Goal: Information Seeking & Learning: Learn about a topic

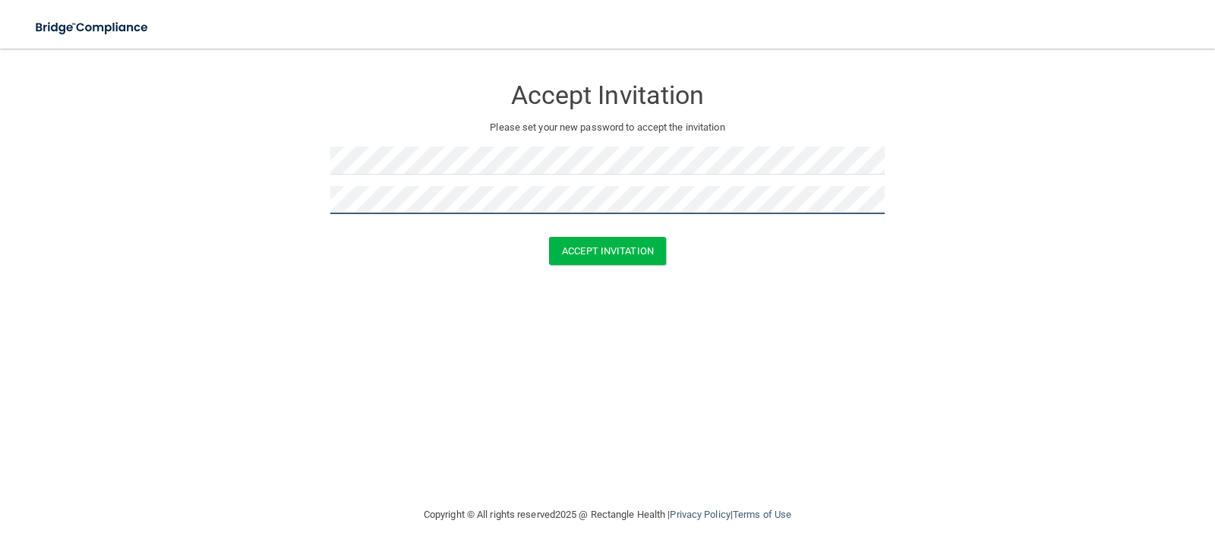
click at [549, 237] on button "Accept Invitation" at bounding box center [607, 251] width 117 height 28
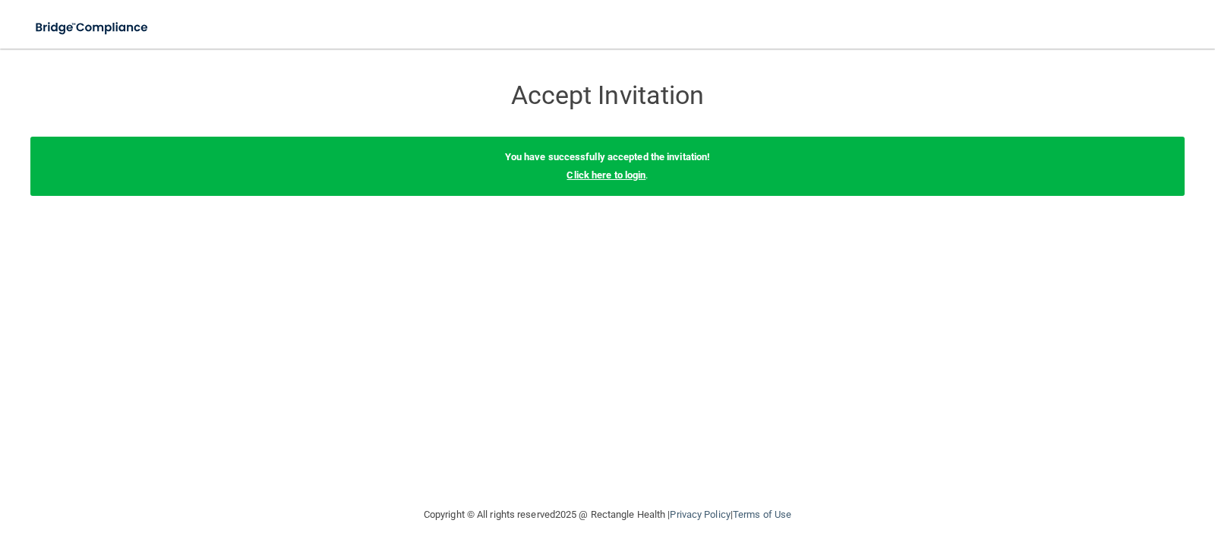
click at [623, 175] on link "Click here to login" at bounding box center [605, 174] width 79 height 11
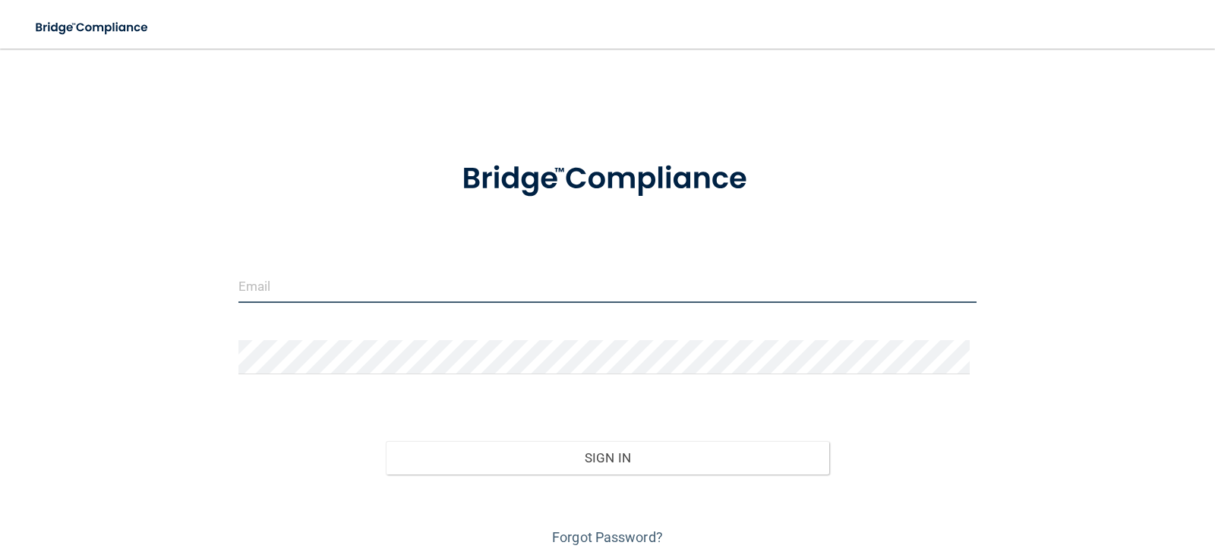
type input "[EMAIL_ADDRESS][DOMAIN_NAME]"
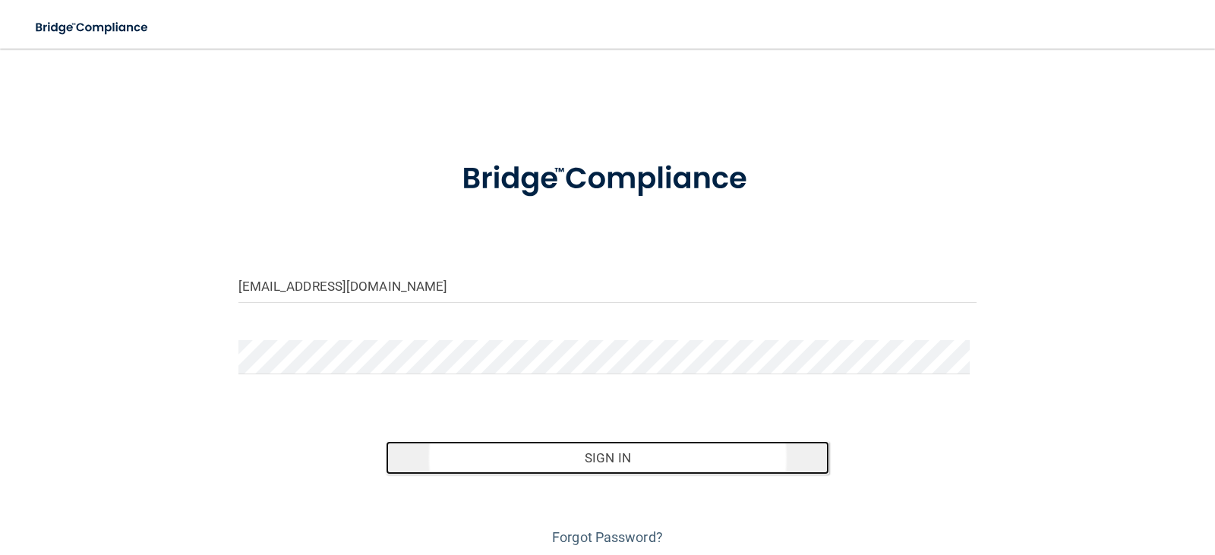
click at [563, 464] on button "Sign In" at bounding box center [607, 457] width 443 height 33
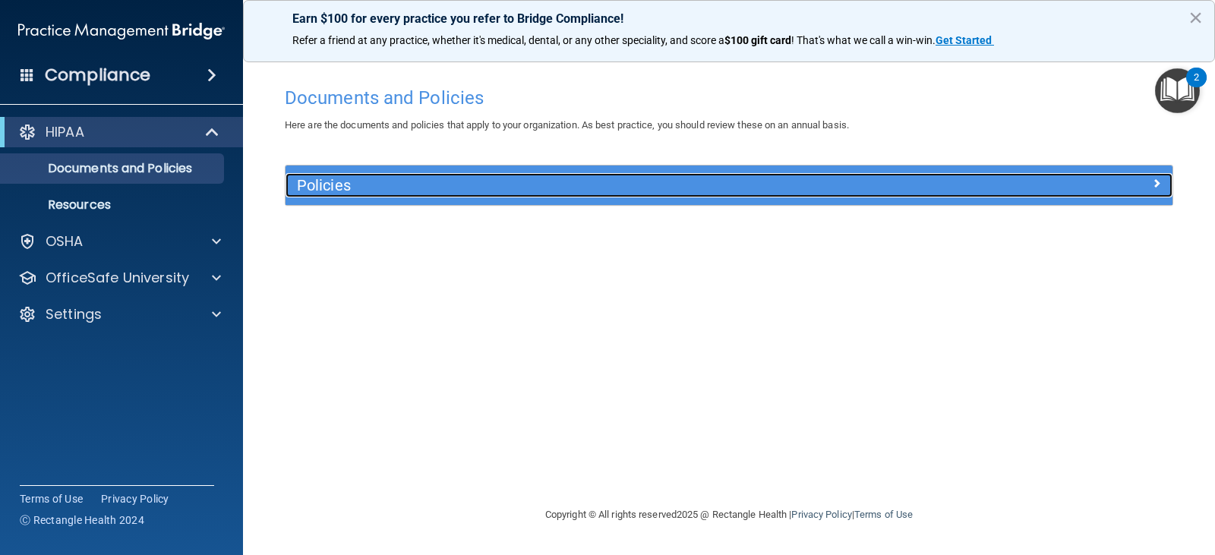
click at [457, 176] on div "Policies" at bounding box center [617, 185] width 665 height 24
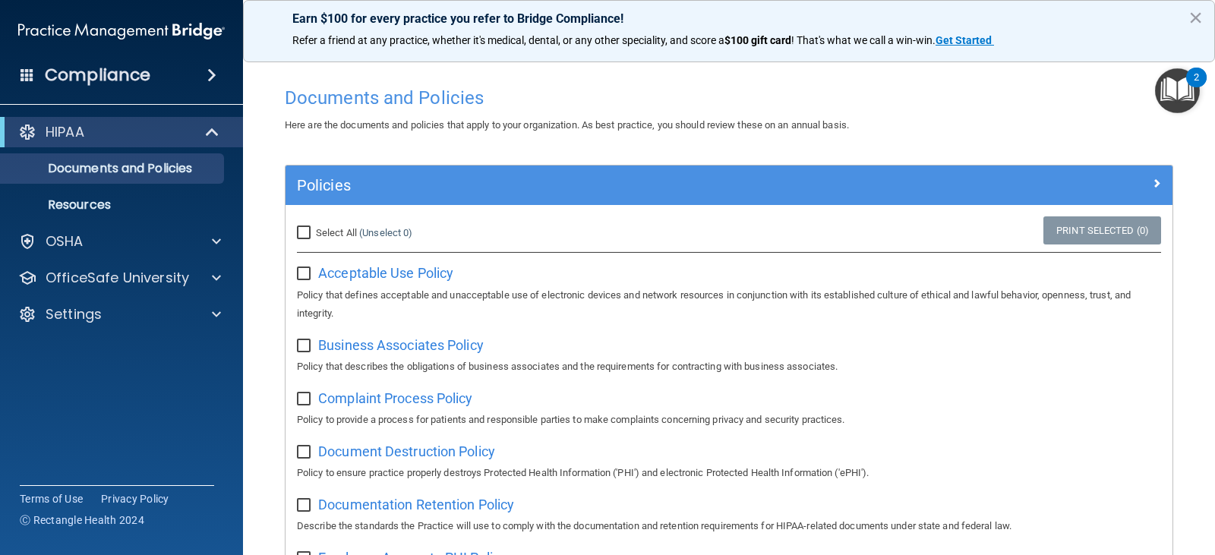
click at [304, 232] on input "Select All (Unselect 0) Unselect All" at bounding box center [305, 233] width 17 height 12
checkbox input "true"
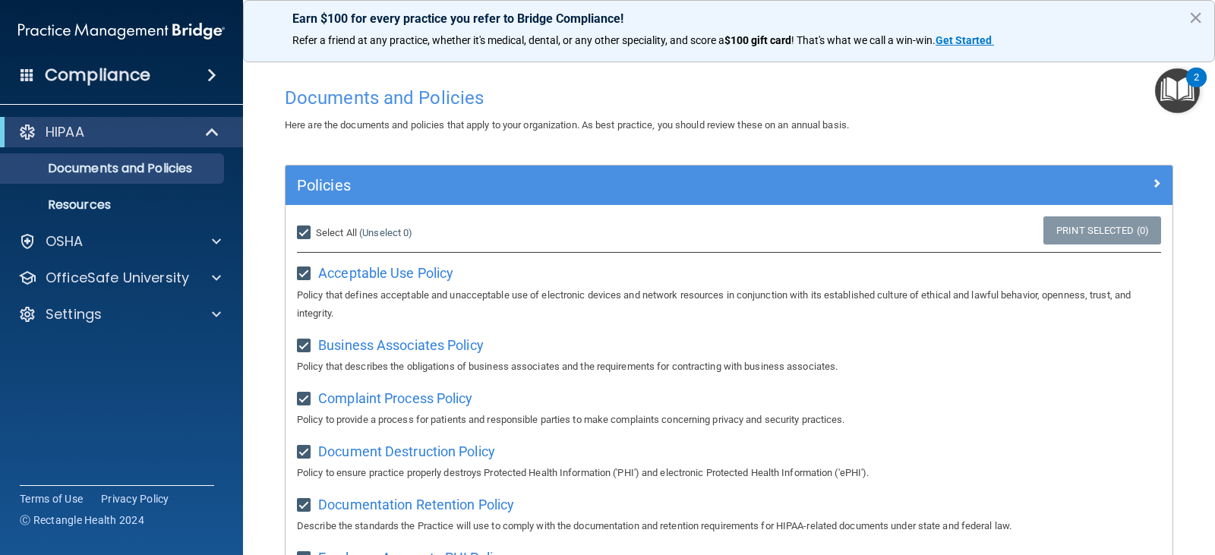
checkbox input "true"
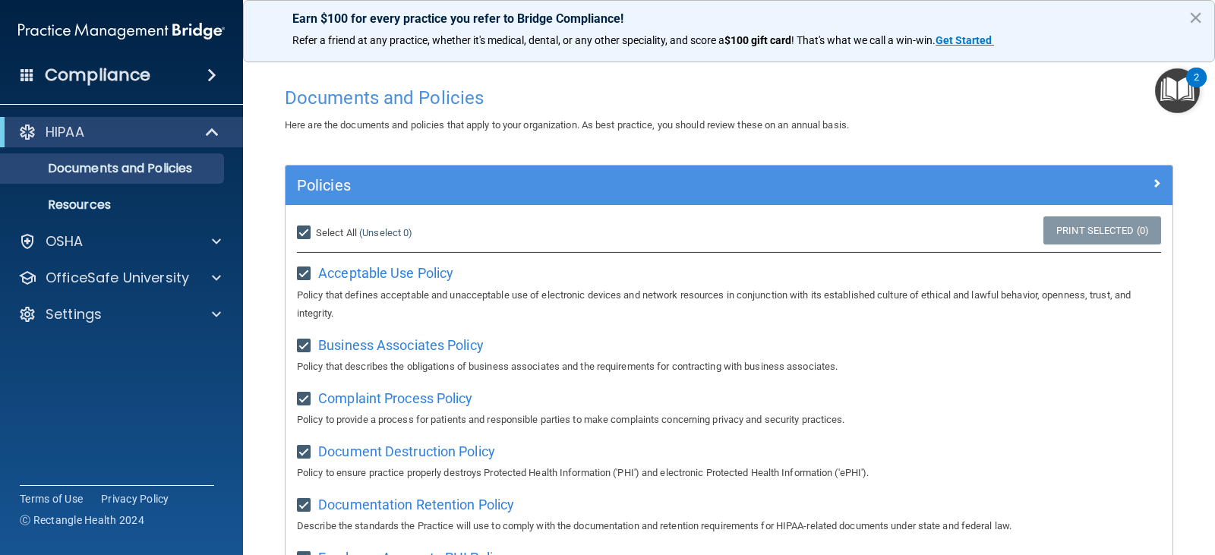
checkbox input "true"
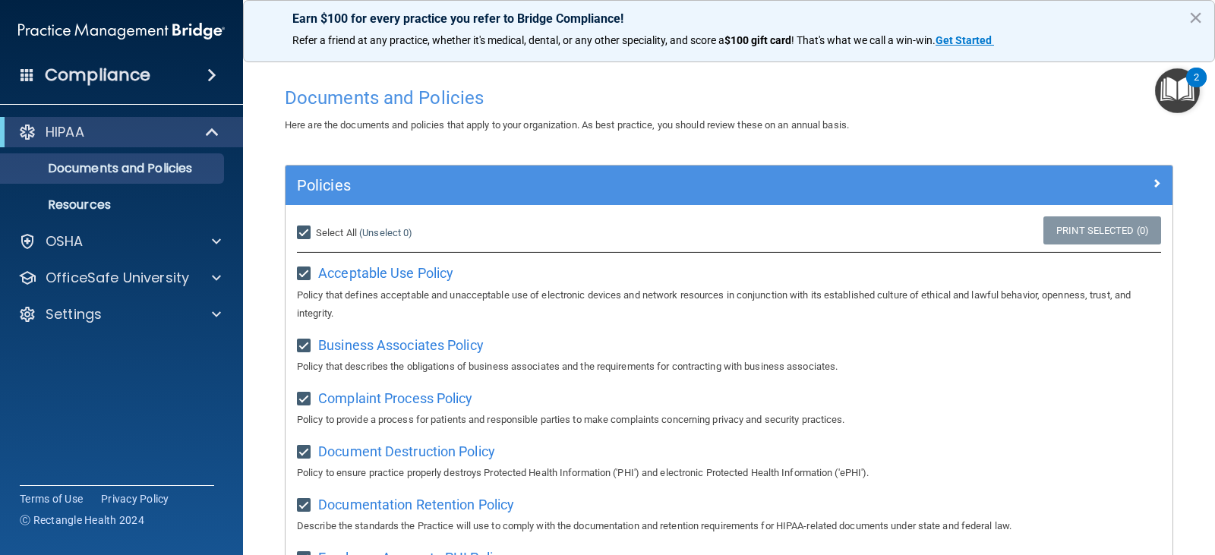
checkbox input "true"
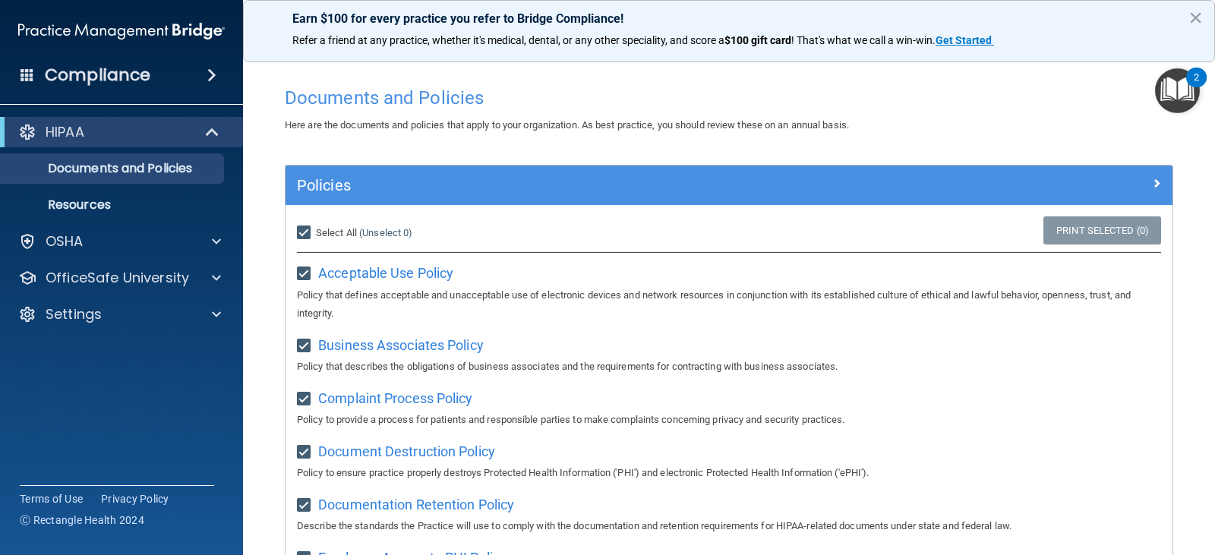
checkbox input "true"
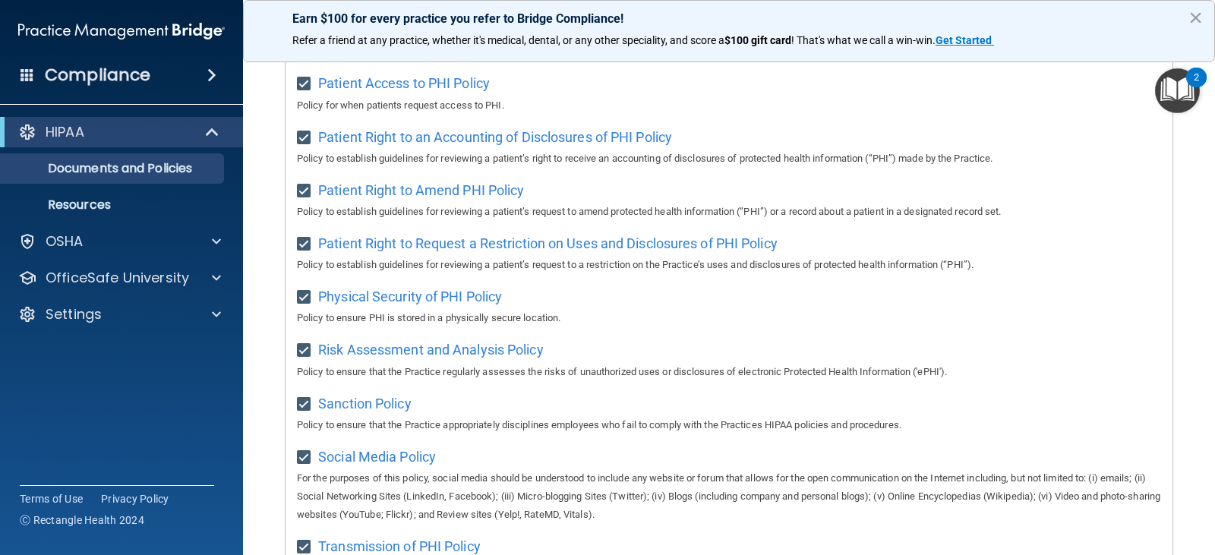
scroll to position [1004, 0]
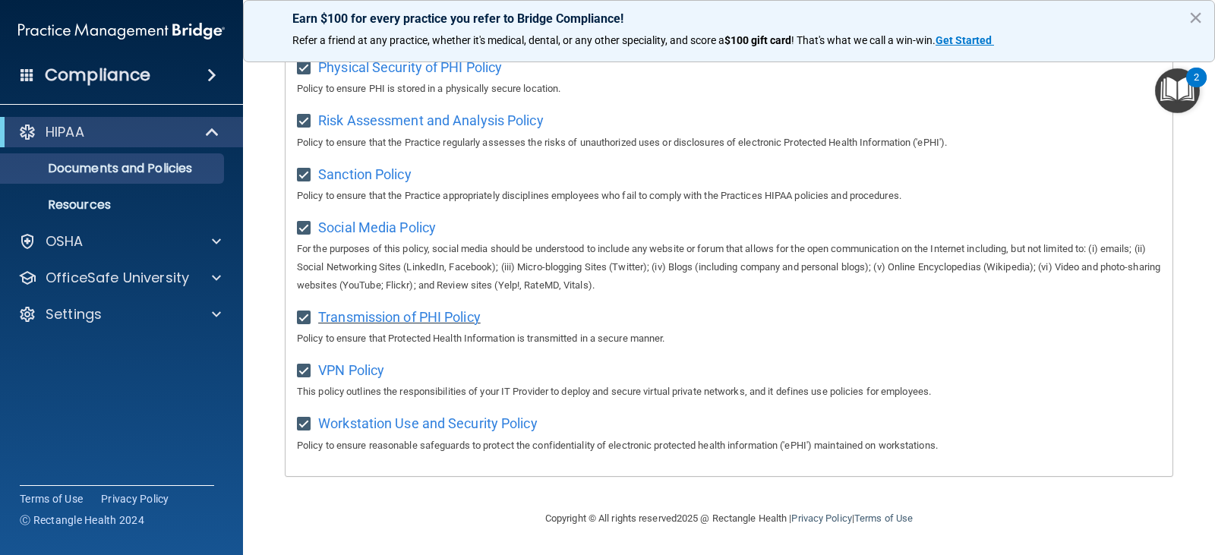
click at [417, 321] on span "Transmission of PHI Policy" at bounding box center [399, 317] width 162 height 16
click at [109, 205] on p "Resources" at bounding box center [113, 204] width 207 height 15
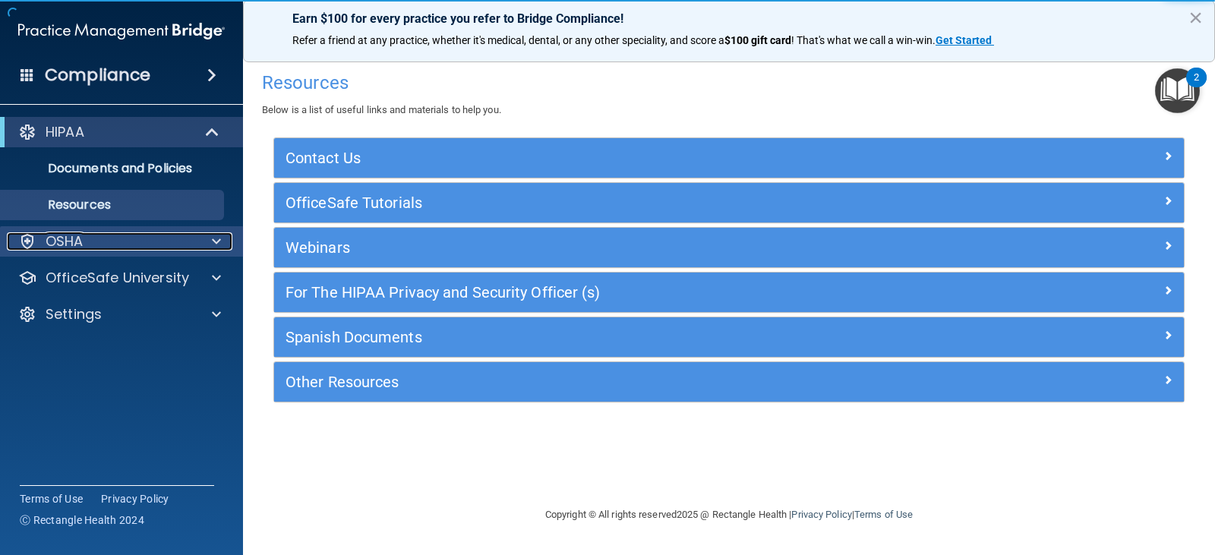
click at [168, 247] on div "OSHA" at bounding box center [101, 241] width 188 height 18
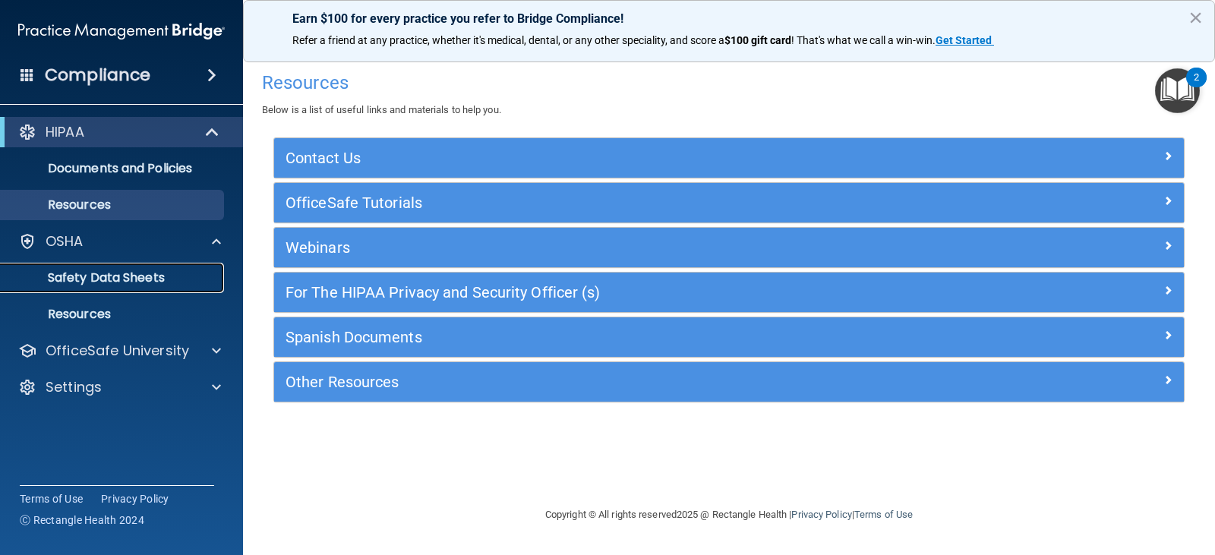
click at [179, 279] on p "Safety Data Sheets" at bounding box center [113, 277] width 207 height 15
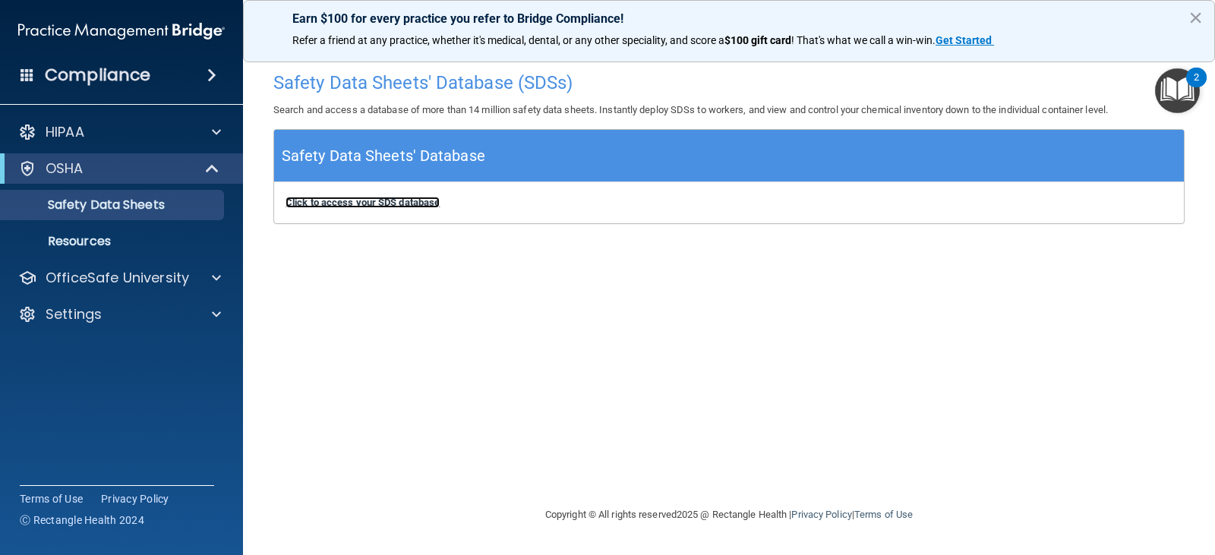
click at [403, 201] on b "Click to access your SDS database" at bounding box center [362, 202] width 154 height 11
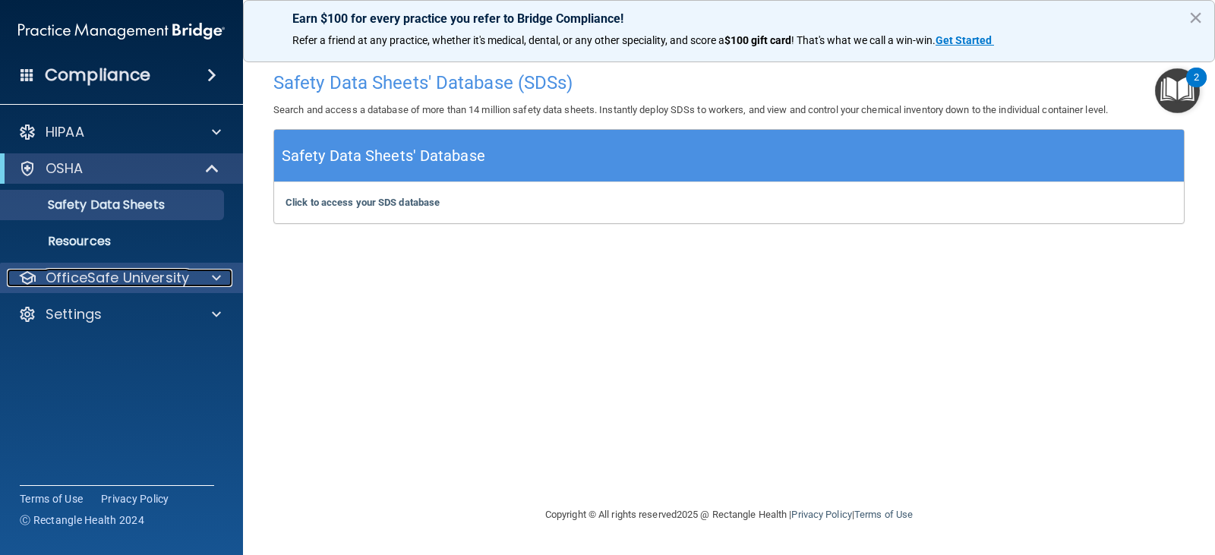
click at [88, 277] on p "OfficeSafe University" at bounding box center [117, 278] width 143 height 18
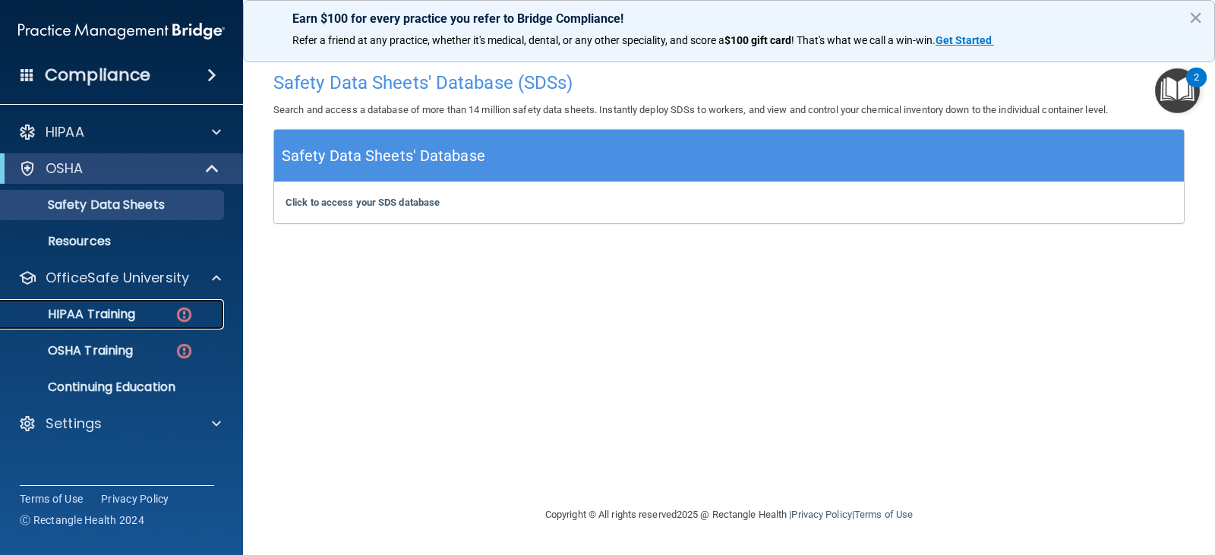
click at [103, 320] on p "HIPAA Training" at bounding box center [72, 314] width 125 height 15
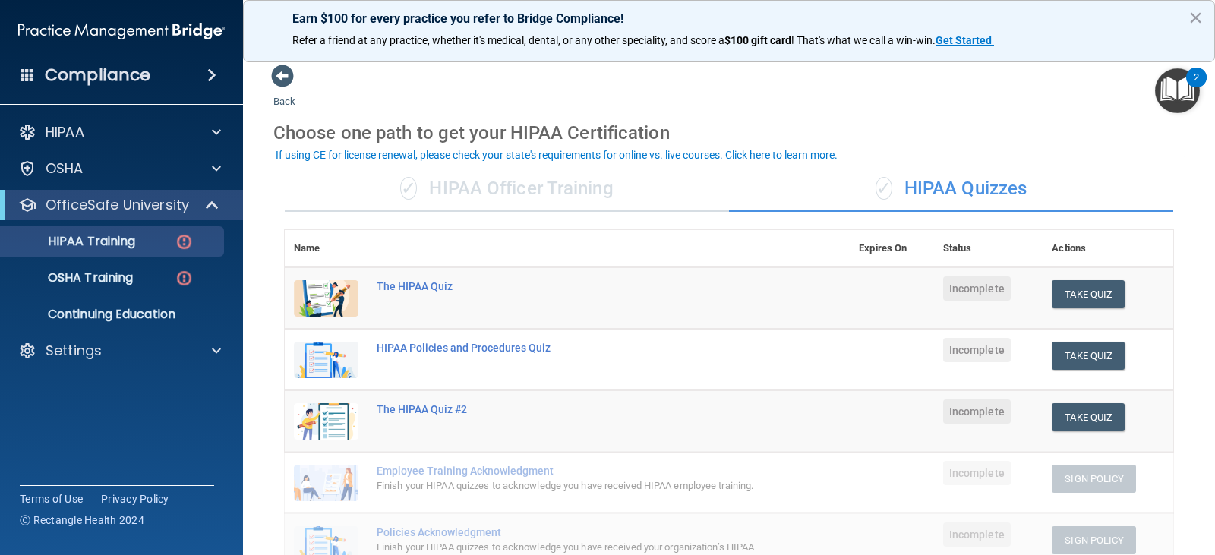
click at [500, 199] on div "✓ HIPAA Officer Training" at bounding box center [507, 189] width 444 height 46
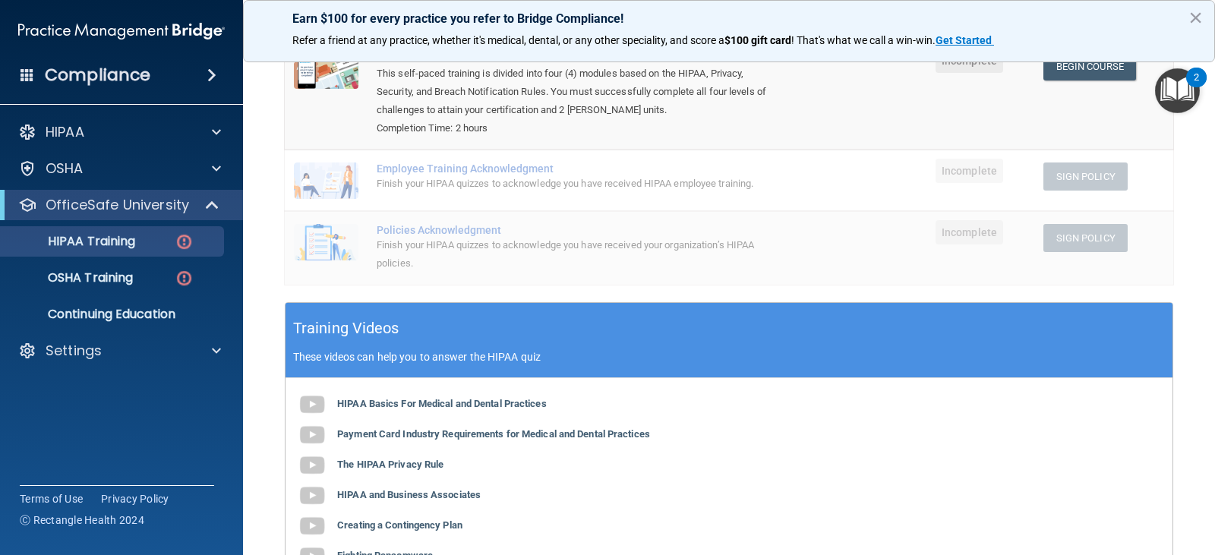
scroll to position [152, 0]
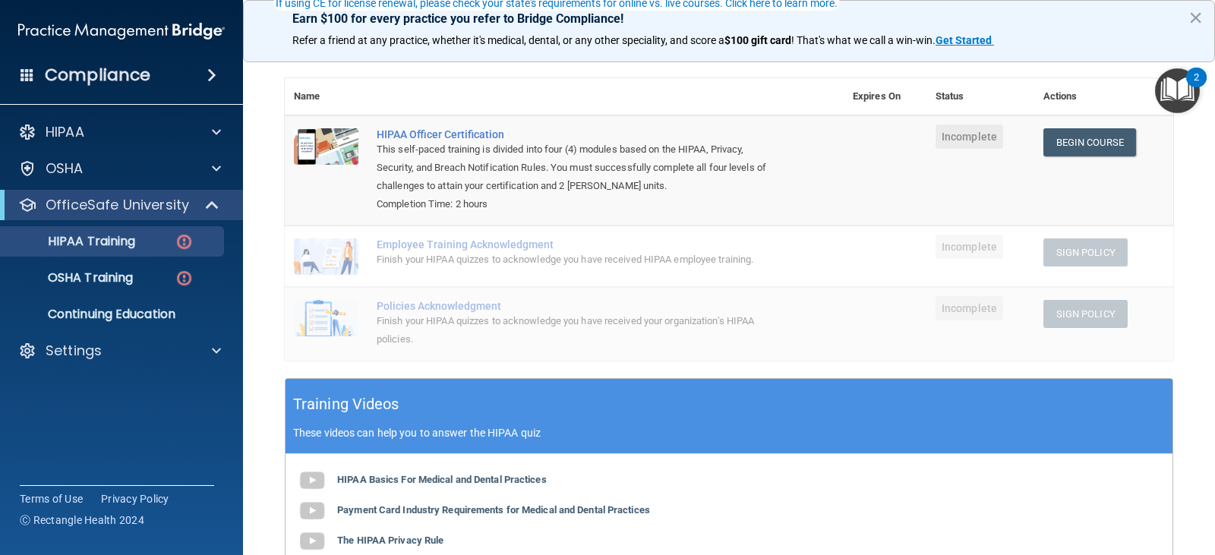
click at [1178, 109] on img "Open Resource Center, 2 new notifications" at bounding box center [1177, 90] width 45 height 45
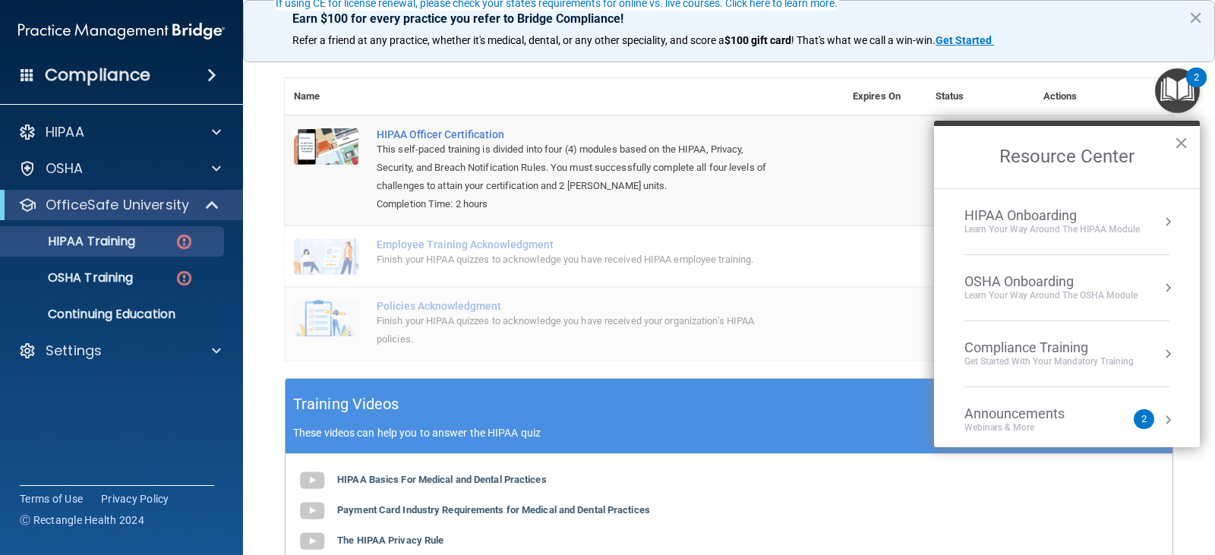
scroll to position [85, 0]
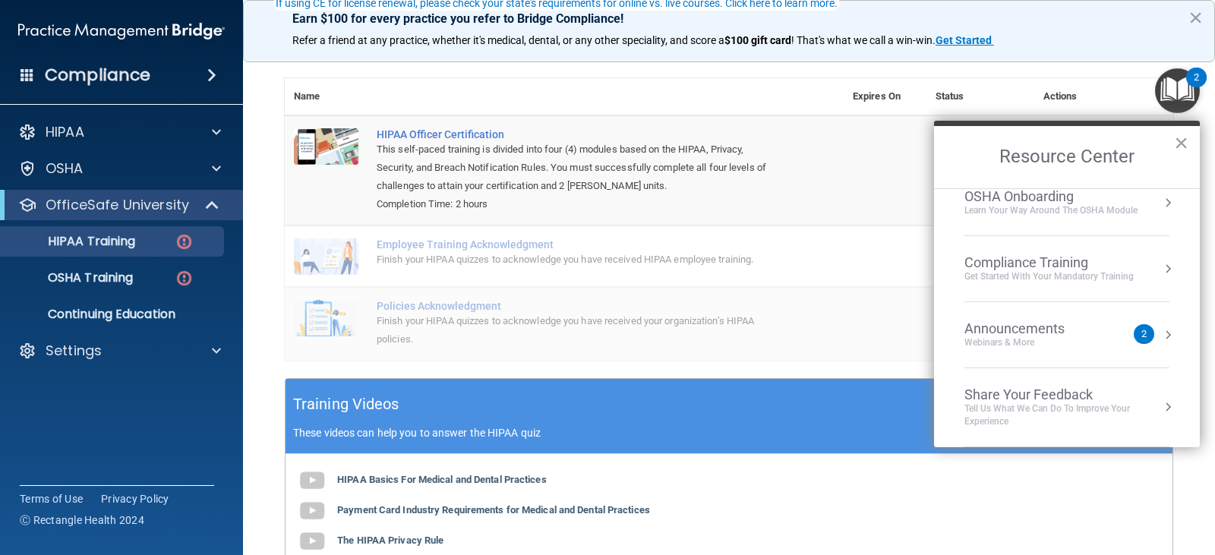
click at [1083, 319] on li "Announcements Webinars & More 2" at bounding box center [1066, 335] width 205 height 66
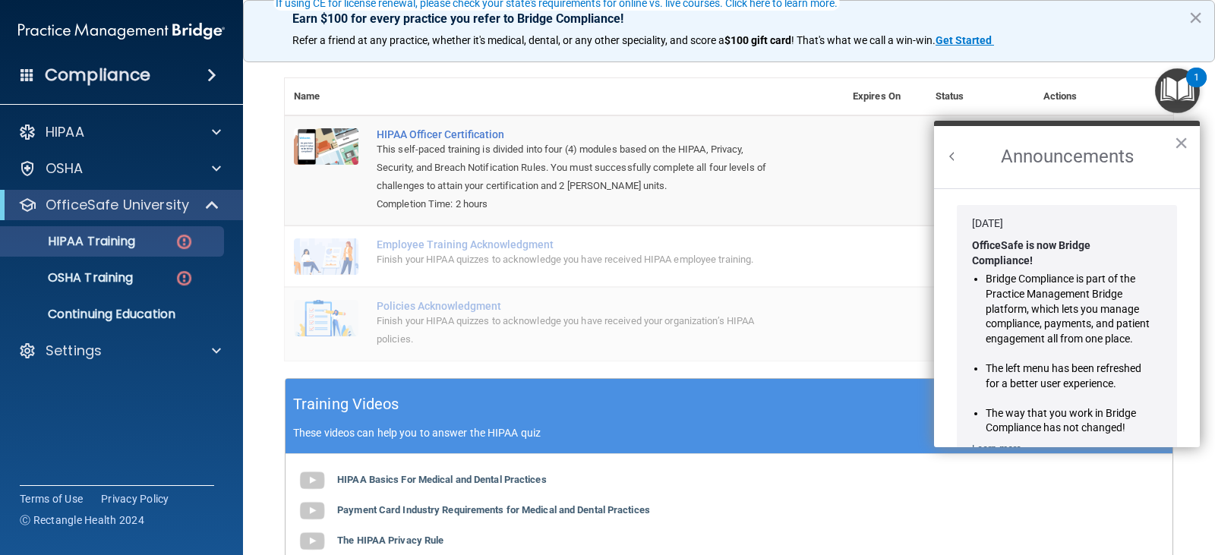
scroll to position [266, 0]
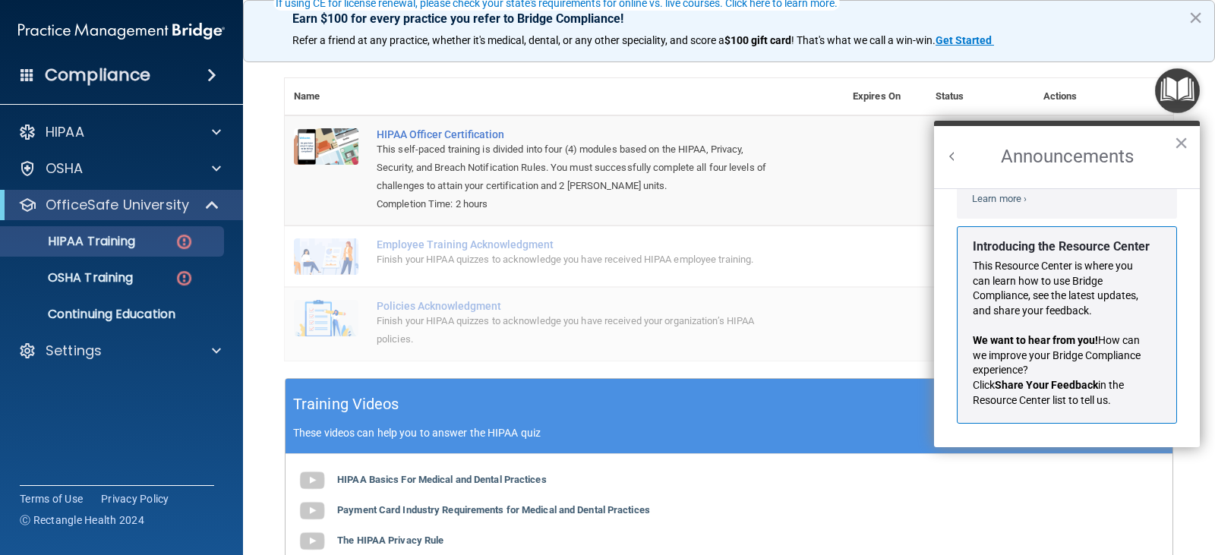
click at [1042, 248] on p "Introducing the Resource Center" at bounding box center [1061, 246] width 177 height 17
click at [1036, 239] on strong "Introducing the Resource Center" at bounding box center [1061, 246] width 177 height 14
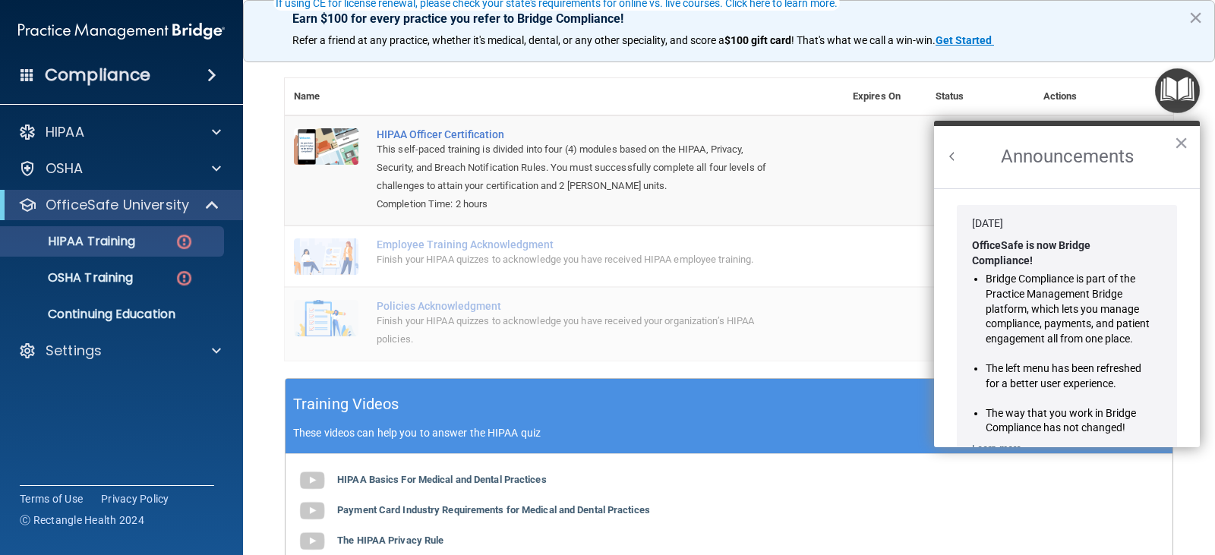
click at [955, 150] on button "Back to Resource Center Home" at bounding box center [952, 156] width 15 height 15
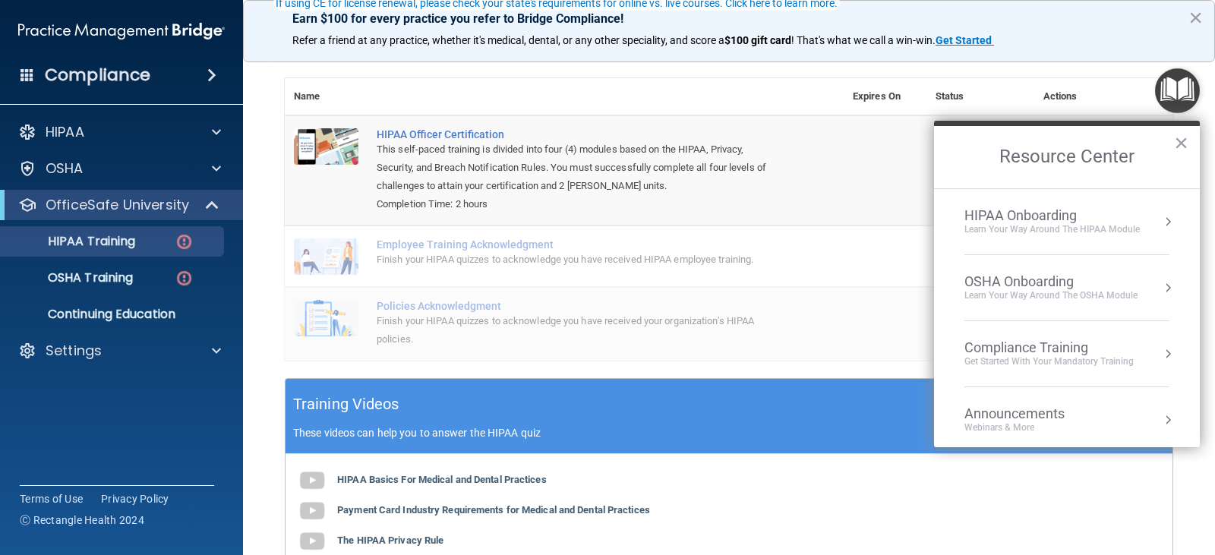
click at [1198, 141] on h2 "Resource Center" at bounding box center [1067, 157] width 266 height 62
click at [1188, 142] on h2 "Resource Center" at bounding box center [1067, 157] width 266 height 62
click at [1182, 143] on button "×" at bounding box center [1181, 143] width 14 height 24
